Goal: Communication & Community: Ask a question

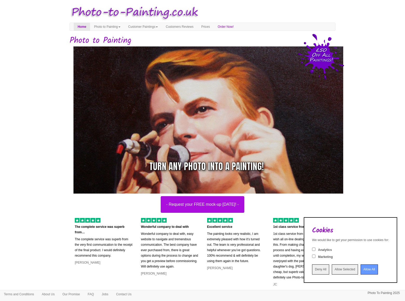
scroll to position [588, 0]
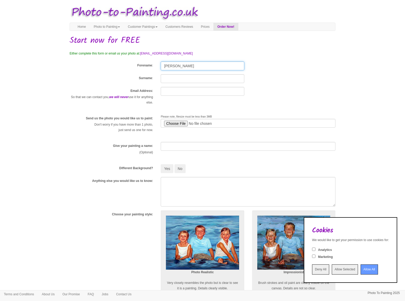
type input "[PERSON_NAME]"
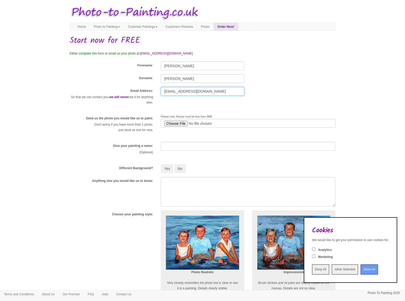
type input "[EMAIL_ADDRESS][DOMAIN_NAME]"
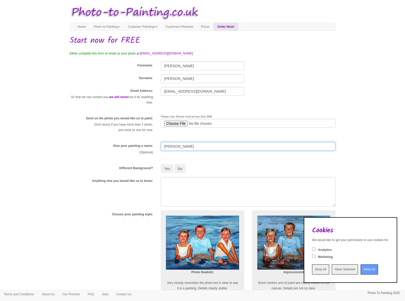
type input "[PERSON_NAME]"
click at [203, 211] on div "Photo Realistic Very closely resembles the photo but is clear to see it is a pa…" at bounding box center [202, 261] width 83 height 100
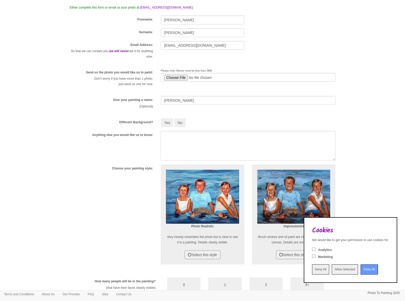
click at [203, 165] on div "Photo Realistic Very closely resembles the photo but is clear to see it is a pa…" at bounding box center [202, 215] width 83 height 100
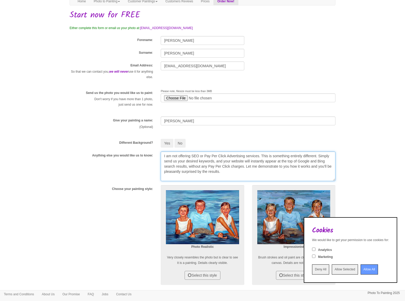
type textarea "I am not offering SEO or Pay Per Click Advertising services. This is something …"
